Goal: Consume media (video, audio)

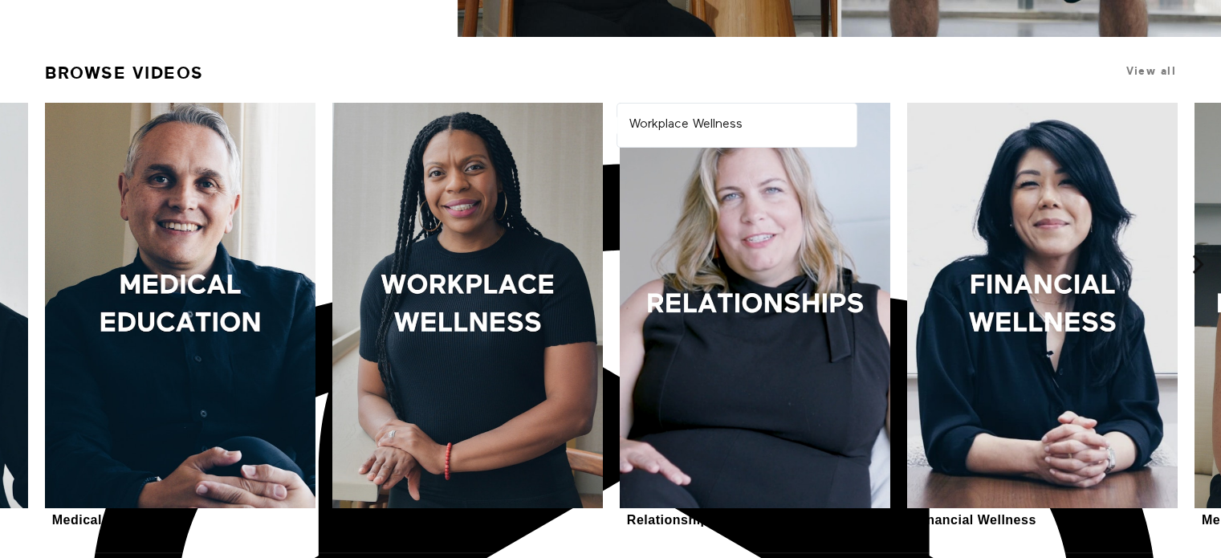
scroll to position [482, 0]
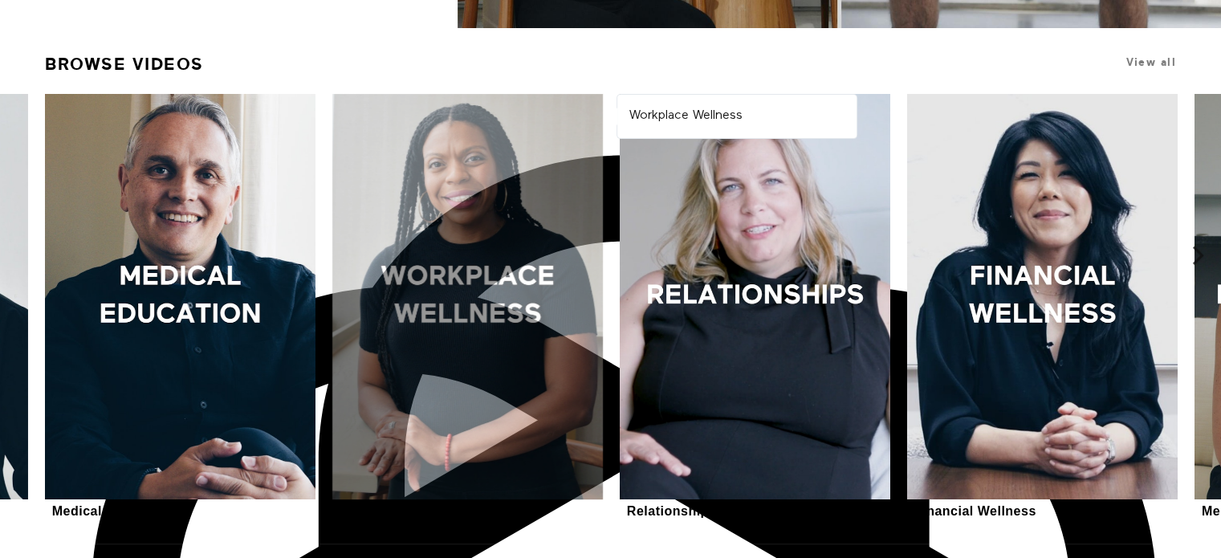
click at [485, 293] on div at bounding box center [467, 297] width 271 height 406
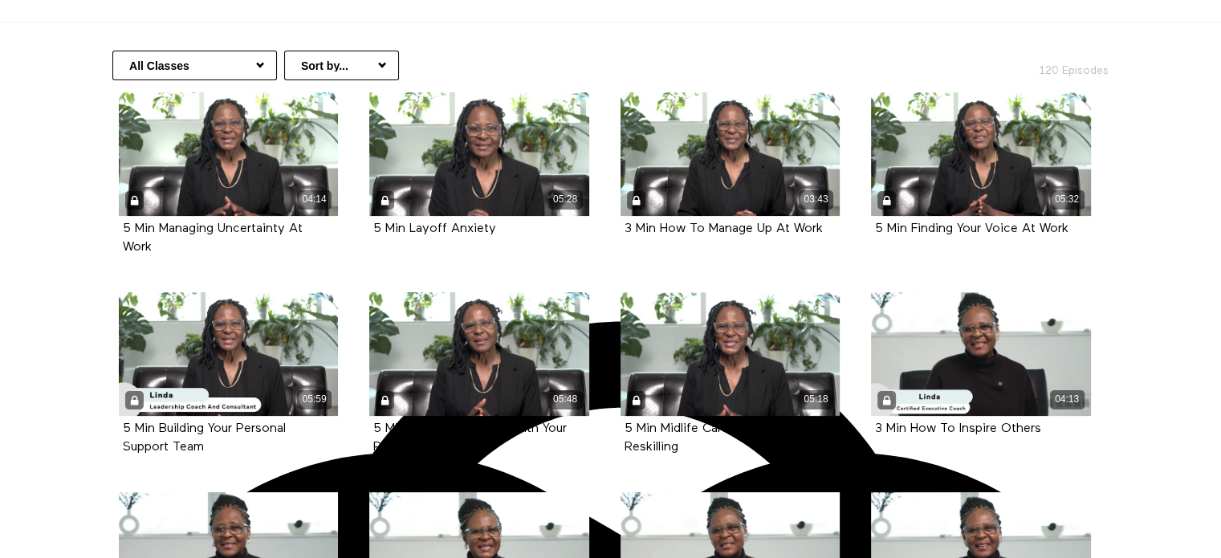
scroll to position [482, 0]
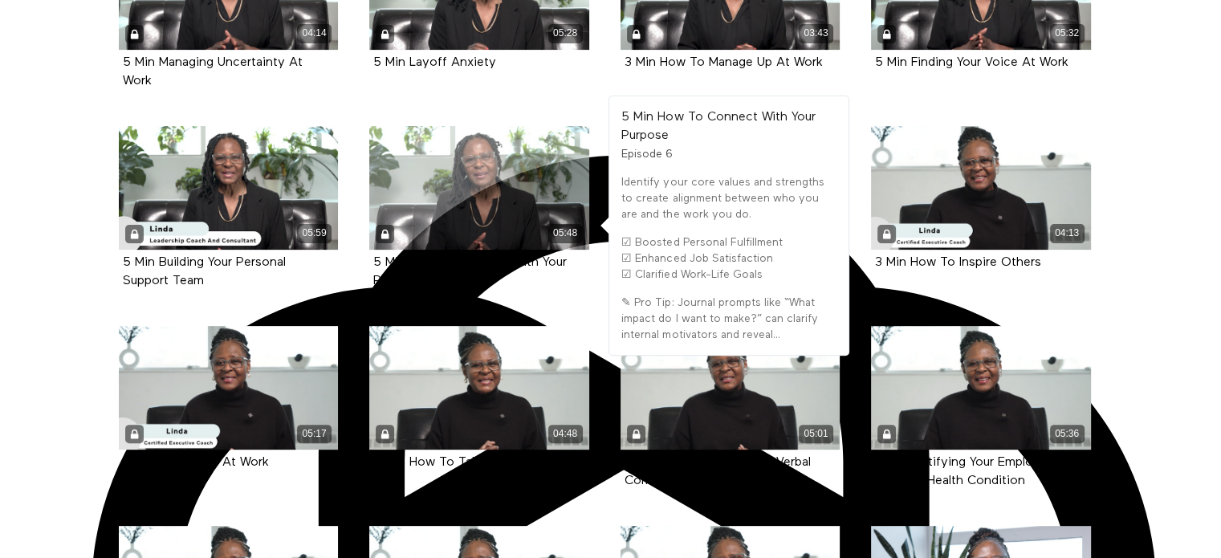
click at [473, 187] on div "05:48" at bounding box center [479, 188] width 220 height 124
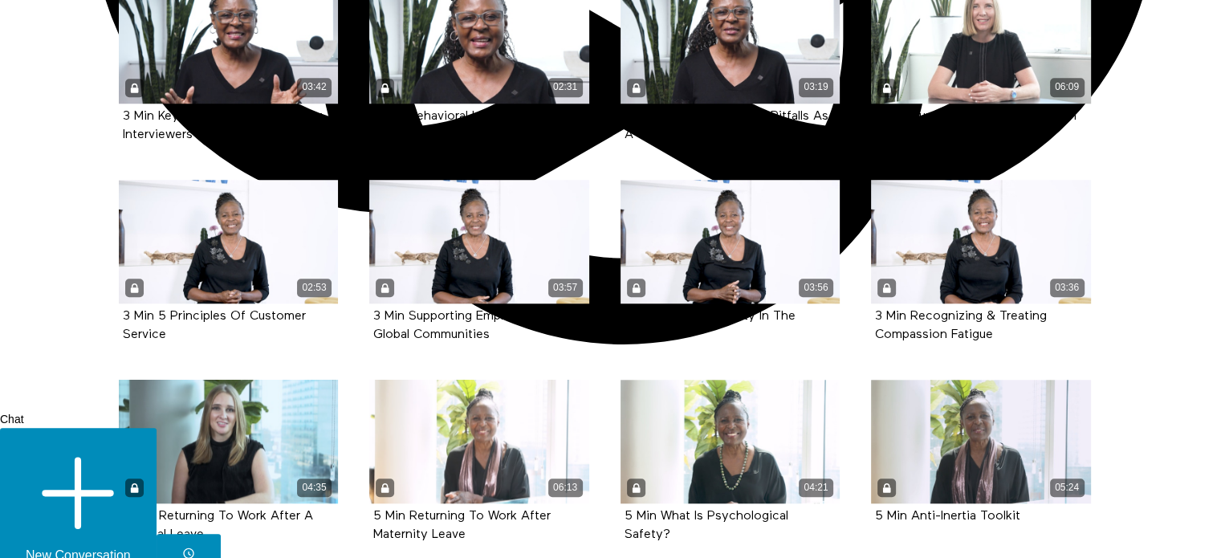
scroll to position [1616, 0]
